Goal: Task Accomplishment & Management: Manage account settings

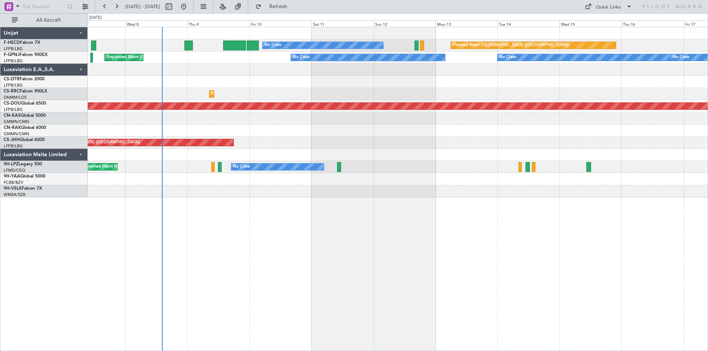
click at [281, 149] on div "Planned Maint [GEOGRAPHIC_DATA] ([GEOGRAPHIC_DATA]) No Crew No Crew Unplanned M…" at bounding box center [398, 112] width 620 height 170
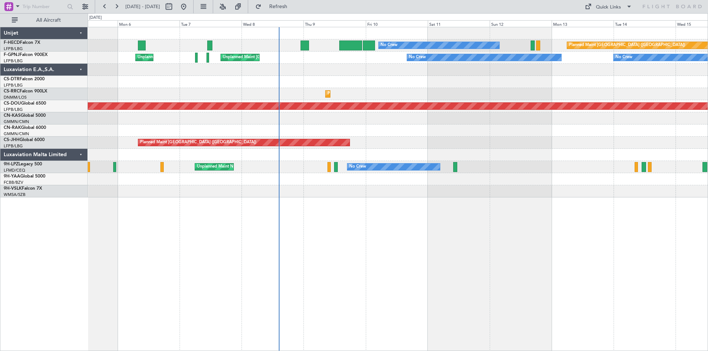
click at [448, 207] on div "Planned Maint [GEOGRAPHIC_DATA] ([GEOGRAPHIC_DATA]) No Crew No Crew AOG Maint […" at bounding box center [398, 189] width 620 height 325
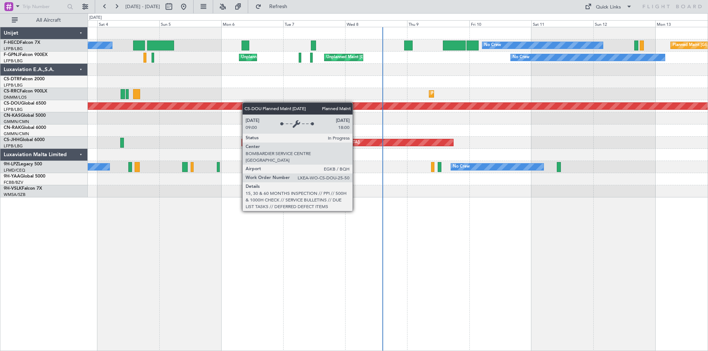
click at [333, 104] on div "Planned Maint London ([GEOGRAPHIC_DATA])" at bounding box center [398, 106] width 620 height 12
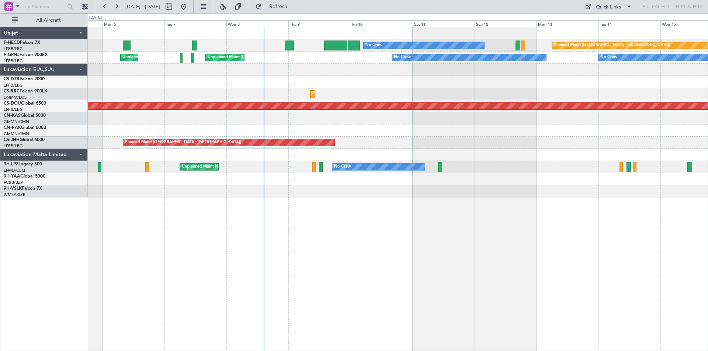
click at [302, 71] on div at bounding box center [398, 70] width 620 height 12
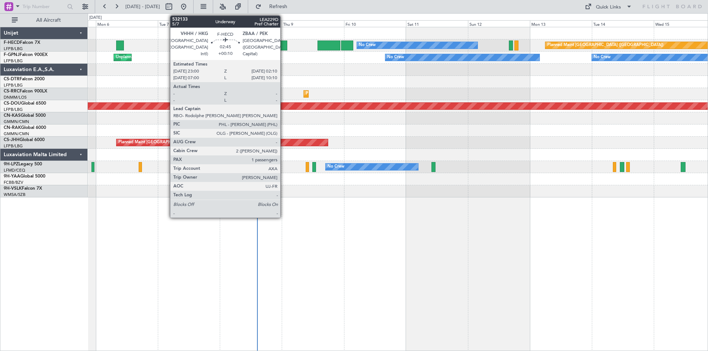
click at [284, 45] on div at bounding box center [283, 46] width 8 height 10
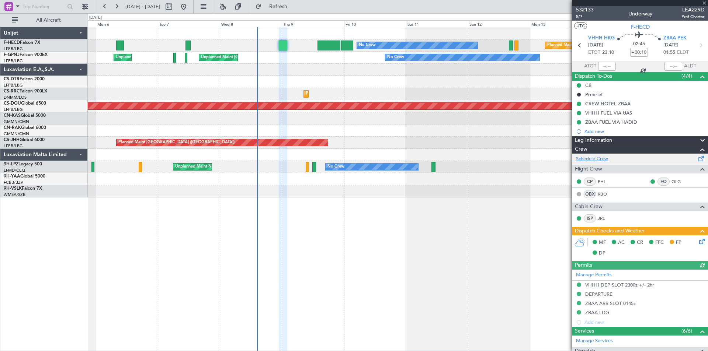
click at [588, 158] on link "Schedule Crew" at bounding box center [592, 159] width 32 height 7
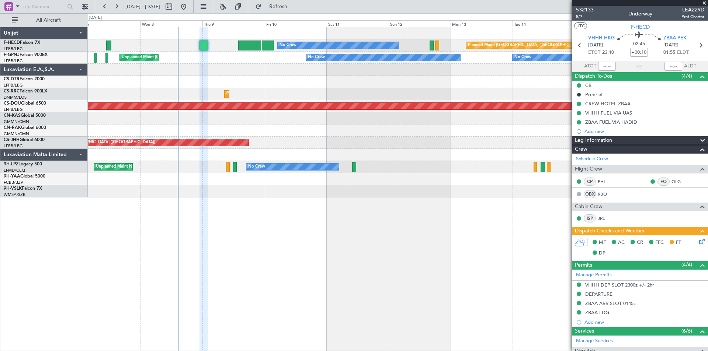
click at [370, 87] on div at bounding box center [398, 82] width 620 height 12
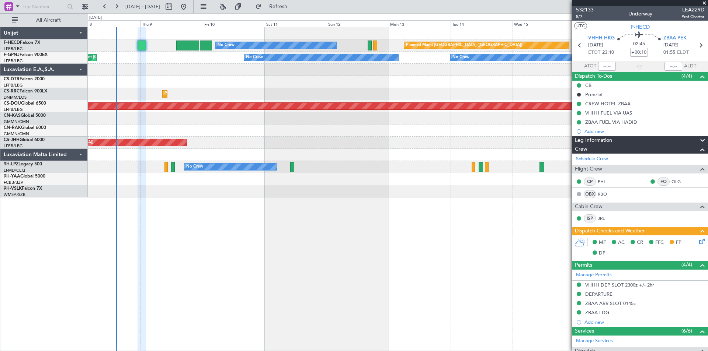
click at [424, 86] on div at bounding box center [398, 82] width 620 height 12
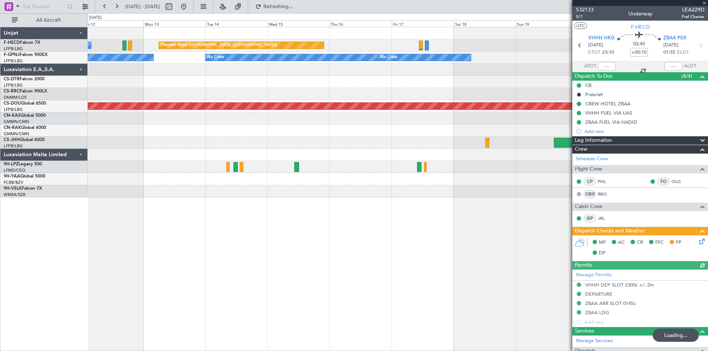
click at [266, 79] on div at bounding box center [398, 82] width 620 height 12
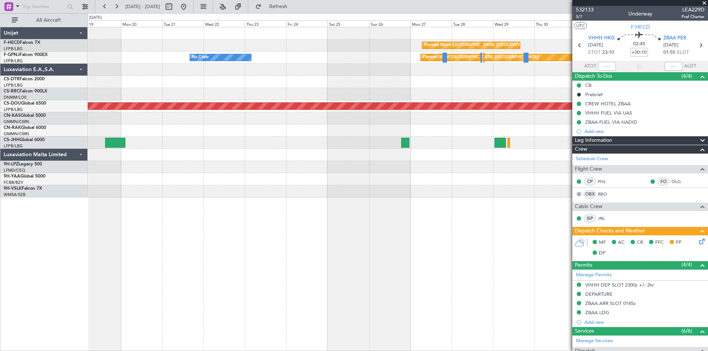
click at [124, 64] on div "Planned Maint [GEOGRAPHIC_DATA] ([GEOGRAPHIC_DATA]) Planned Maint [GEOGRAPHIC_D…" at bounding box center [398, 112] width 620 height 170
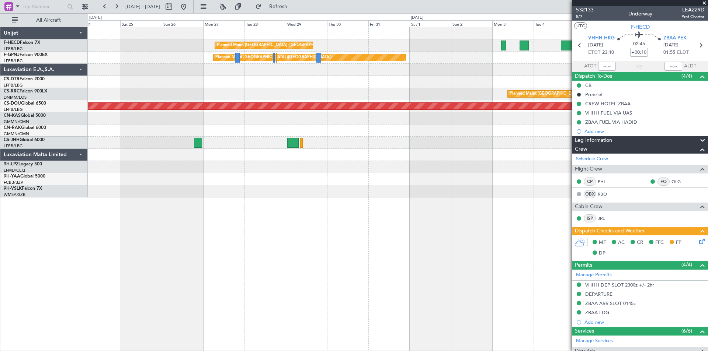
click at [282, 79] on div "Planned Maint [GEOGRAPHIC_DATA] ([GEOGRAPHIC_DATA]) Planned Maint [GEOGRAPHIC_D…" at bounding box center [398, 112] width 620 height 170
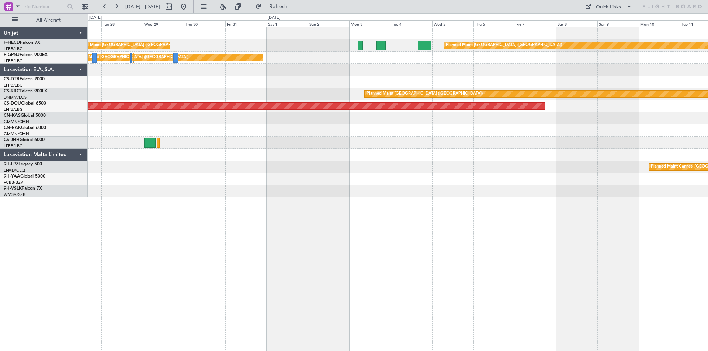
click at [423, 78] on div "Planned Maint [GEOGRAPHIC_DATA] ([GEOGRAPHIC_DATA]) Planned Maint [GEOGRAPHIC_D…" at bounding box center [398, 112] width 620 height 170
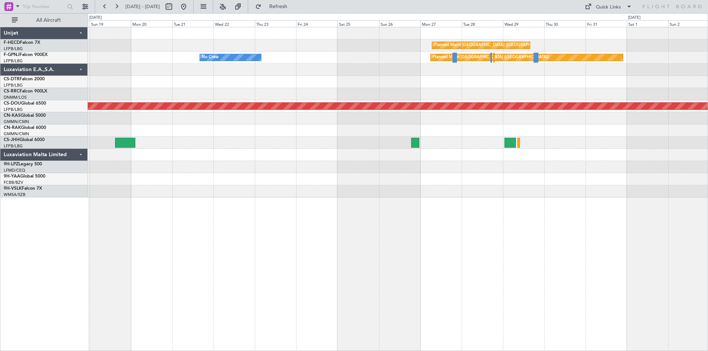
click at [575, 66] on div "Planned Maint [GEOGRAPHIC_DATA] ([GEOGRAPHIC_DATA]) Planned Maint [GEOGRAPHIC_D…" at bounding box center [398, 112] width 620 height 170
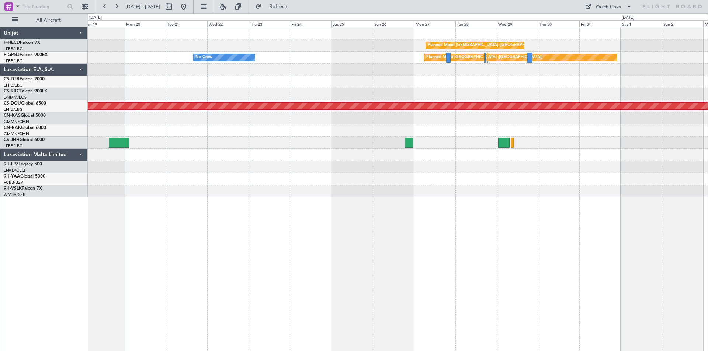
click at [471, 77] on div "Planned Maint [GEOGRAPHIC_DATA] ([GEOGRAPHIC_DATA]) Planned Maint [GEOGRAPHIC_D…" at bounding box center [398, 112] width 620 height 170
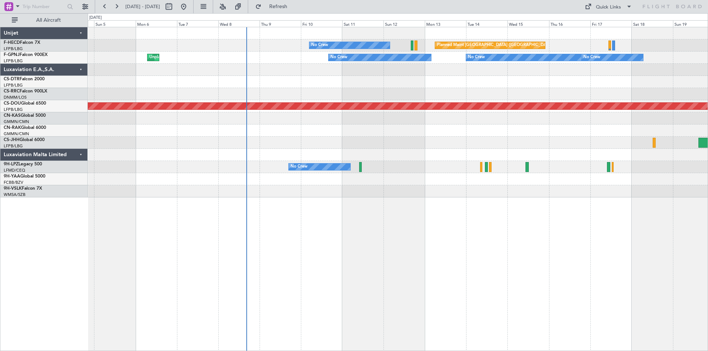
click at [478, 79] on div "Planned Maint [GEOGRAPHIC_DATA] ([GEOGRAPHIC_DATA]) No Crew No Crew No Crew No …" at bounding box center [398, 112] width 620 height 170
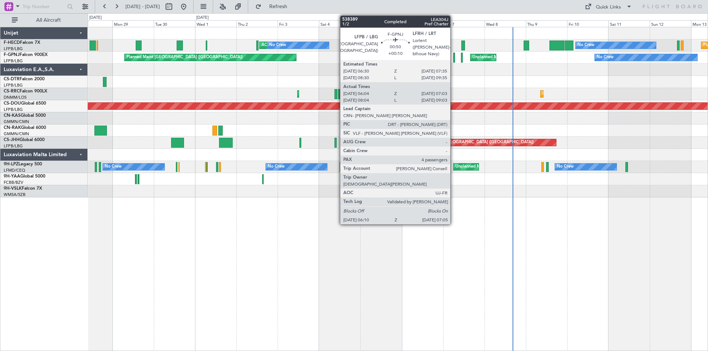
click at [454, 55] on div at bounding box center [454, 58] width 2 height 10
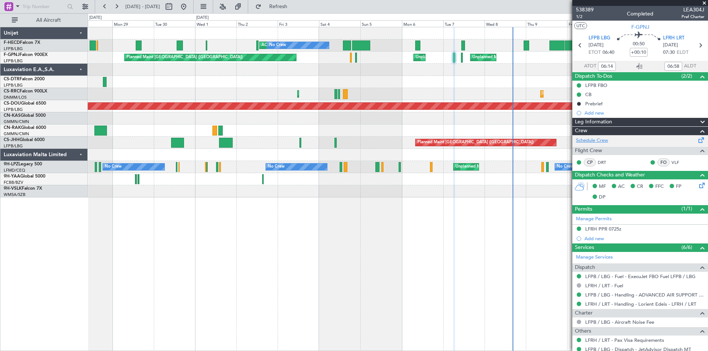
click at [590, 141] on link "Schedule Crew" at bounding box center [592, 140] width 32 height 7
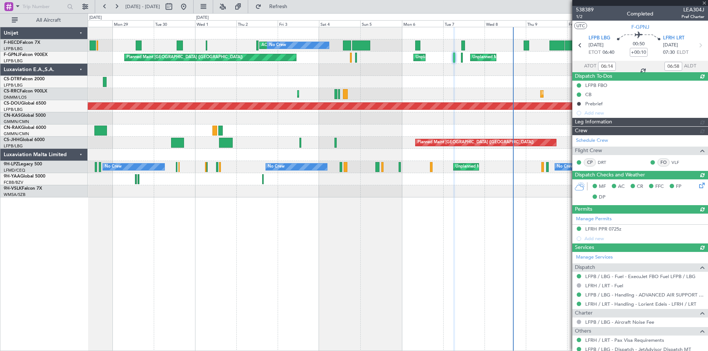
click at [704, 3] on div at bounding box center [640, 3] width 136 height 6
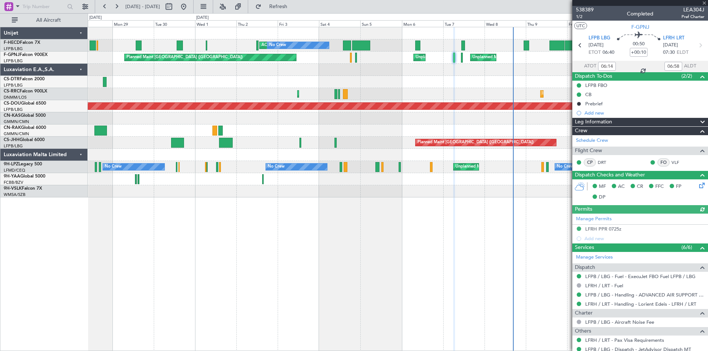
click at [704, 3] on div at bounding box center [640, 3] width 136 height 6
click at [704, 1] on span at bounding box center [704, 3] width 7 height 7
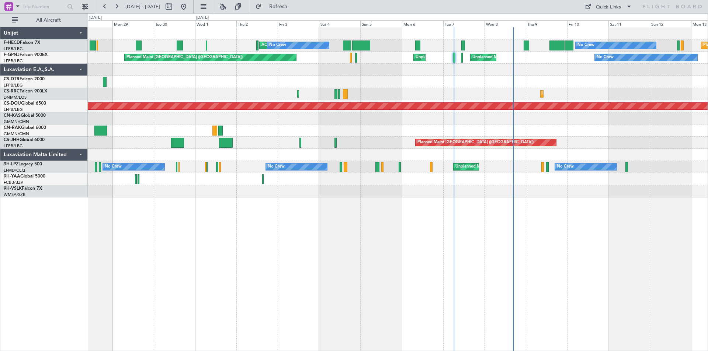
type input "0"
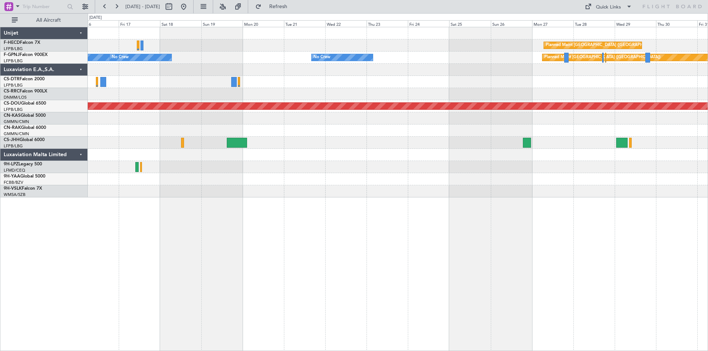
click at [567, 81] on div at bounding box center [398, 82] width 620 height 12
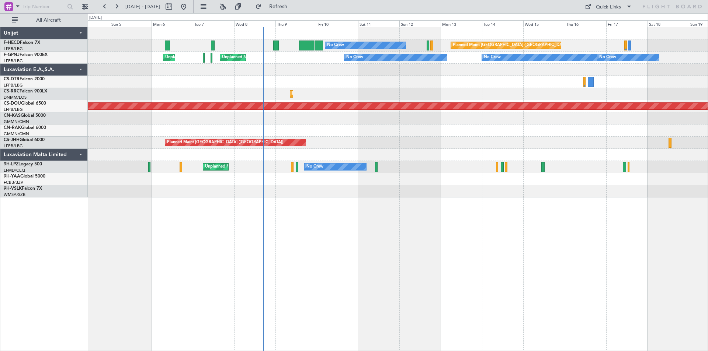
click at [475, 72] on div at bounding box center [398, 70] width 620 height 12
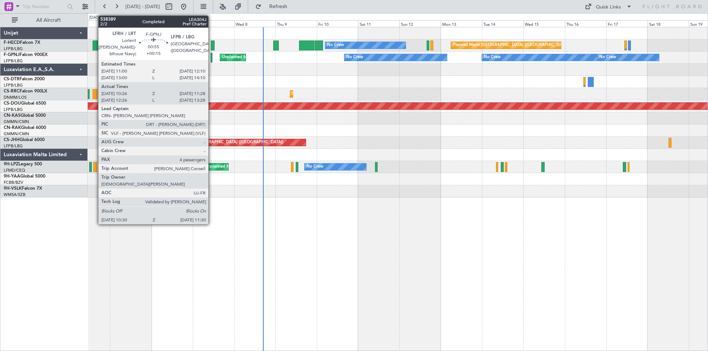
click at [212, 59] on div at bounding box center [212, 58] width 2 height 10
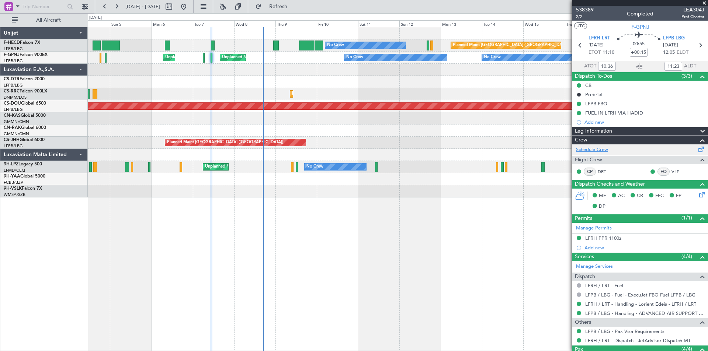
click at [585, 149] on link "Schedule Crew" at bounding box center [592, 149] width 32 height 7
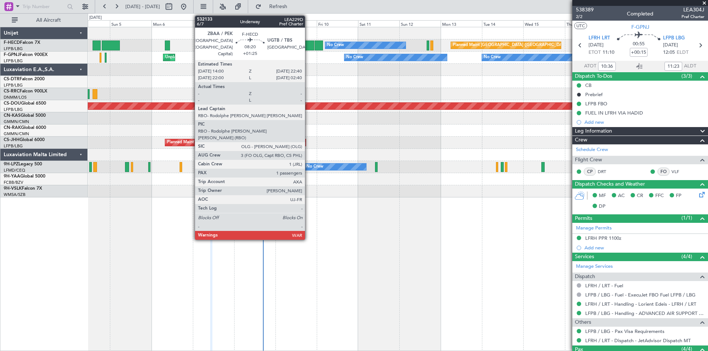
click at [308, 45] on div at bounding box center [306, 46] width 15 height 10
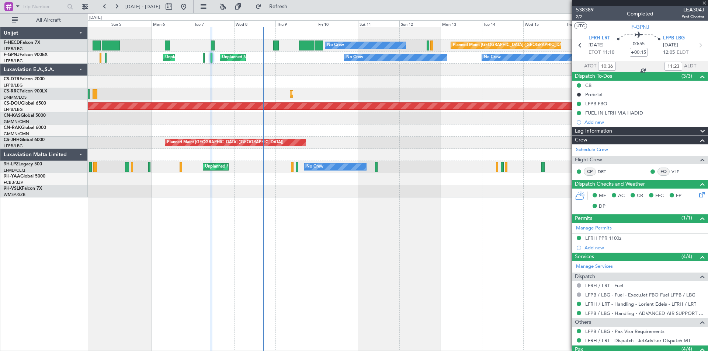
type input "+01:25"
type input "1"
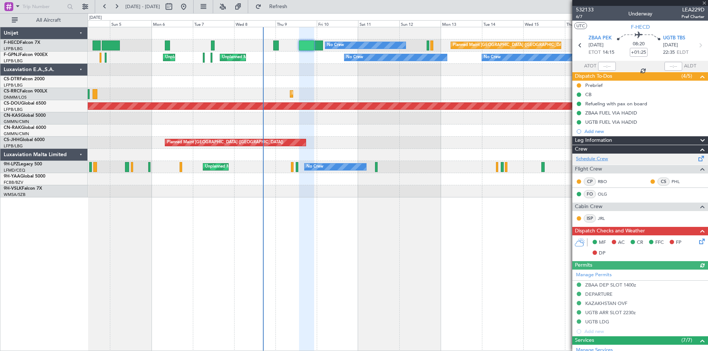
click at [598, 160] on link "Schedule Crew" at bounding box center [592, 159] width 32 height 7
